Goal: Book appointment/travel/reservation

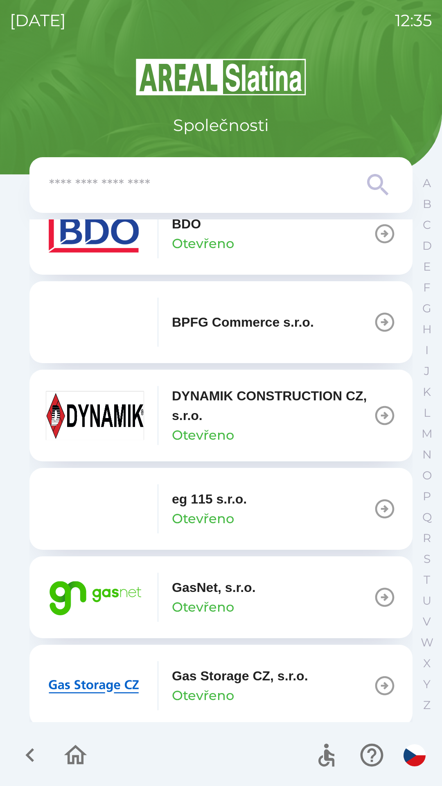
scroll to position [302, 0]
click at [106, 586] on img "button" at bounding box center [95, 596] width 98 height 49
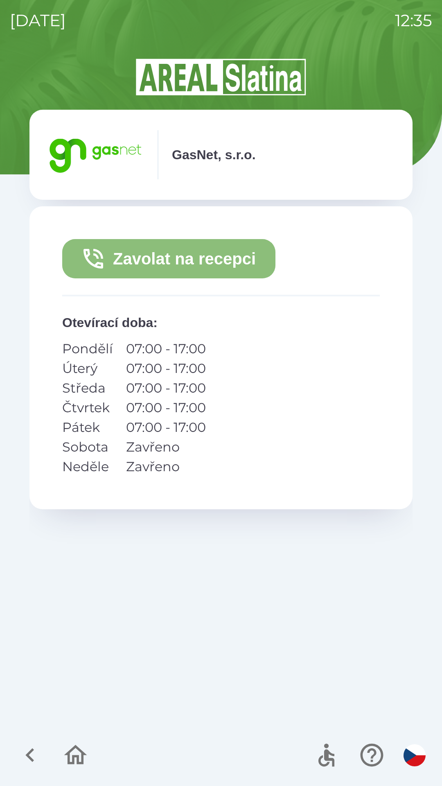
click at [117, 258] on button "Zavolat na recepci" at bounding box center [168, 258] width 213 height 39
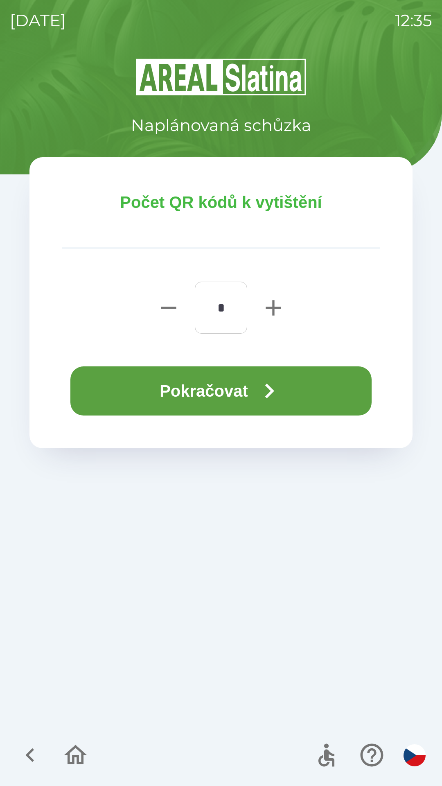
click at [225, 373] on button "Pokračovat" at bounding box center [220, 390] width 301 height 49
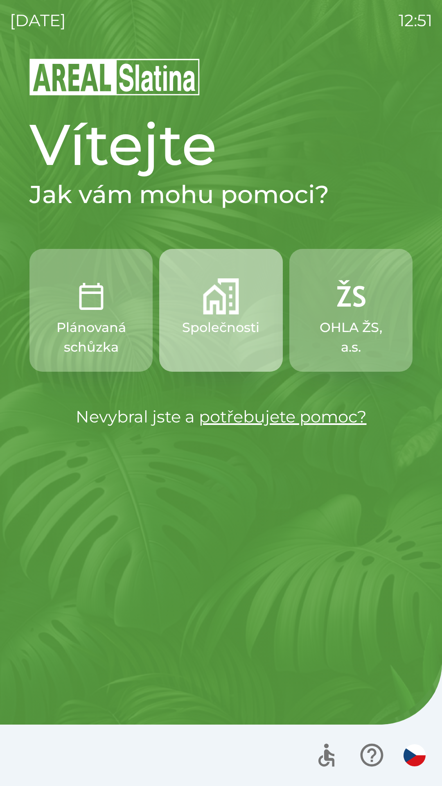
click at [203, 322] on p "Společnosti" at bounding box center [220, 328] width 77 height 20
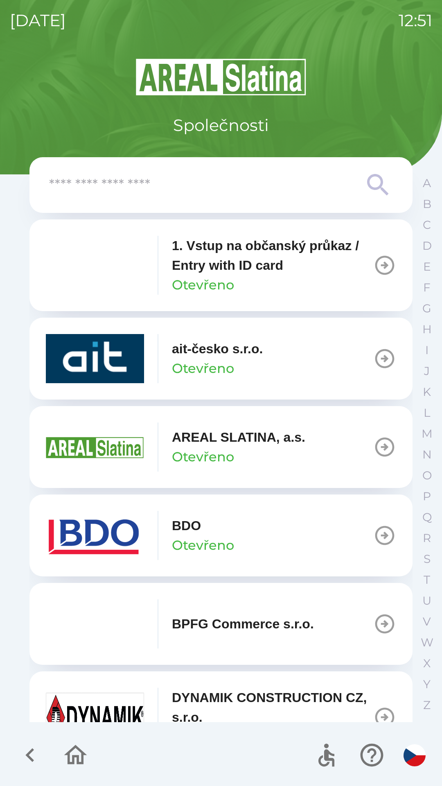
click at [206, 540] on p "Otevřeno" at bounding box center [203, 545] width 62 height 20
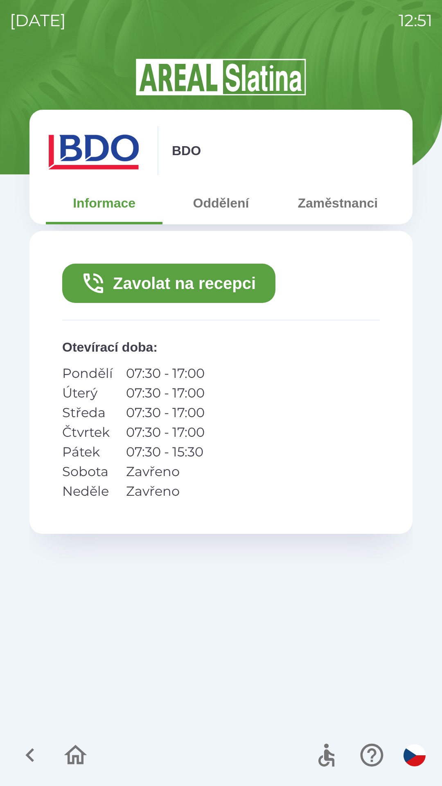
click at [188, 283] on button "Zavolat na recepci" at bounding box center [168, 283] width 213 height 39
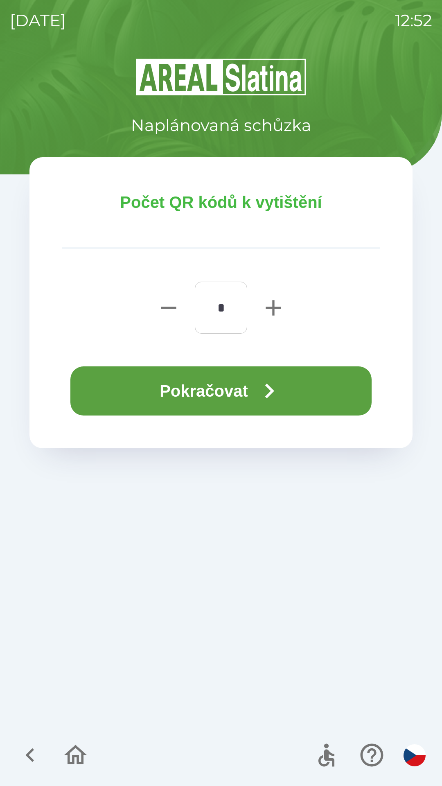
click at [221, 385] on button "Pokračovat" at bounding box center [220, 390] width 301 height 49
